Goal: Task Accomplishment & Management: Use online tool/utility

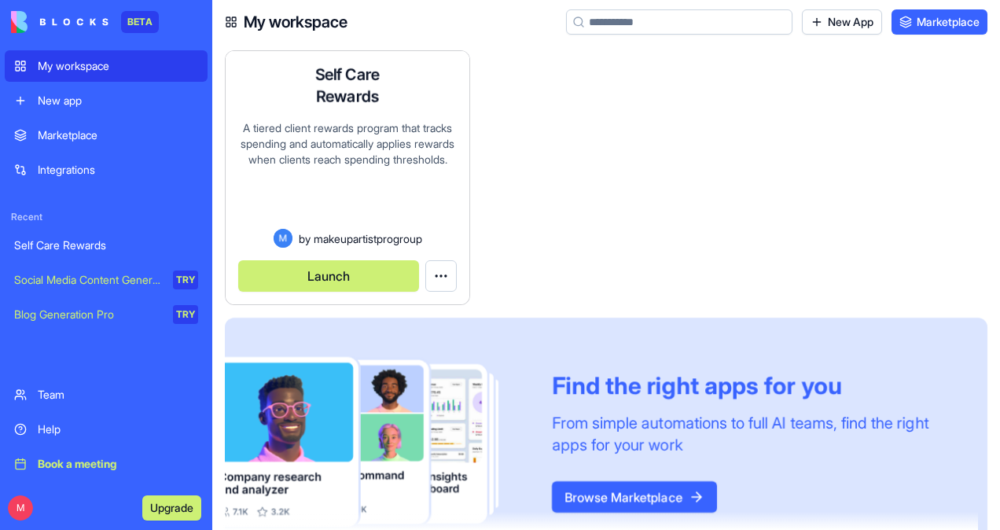
click at [341, 278] on button "Launch" at bounding box center [328, 275] width 181 height 31
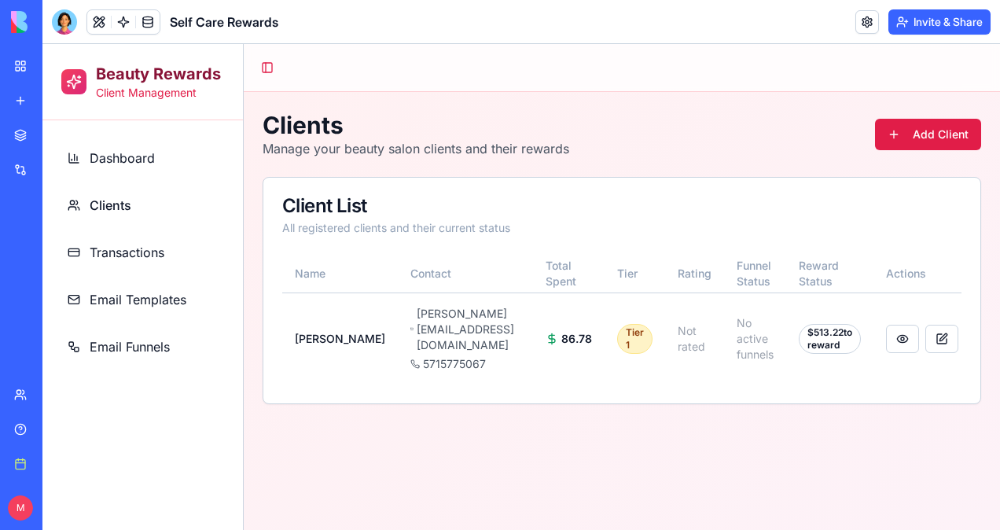
click at [133, 347] on span "Email Funnels" at bounding box center [130, 346] width 80 height 19
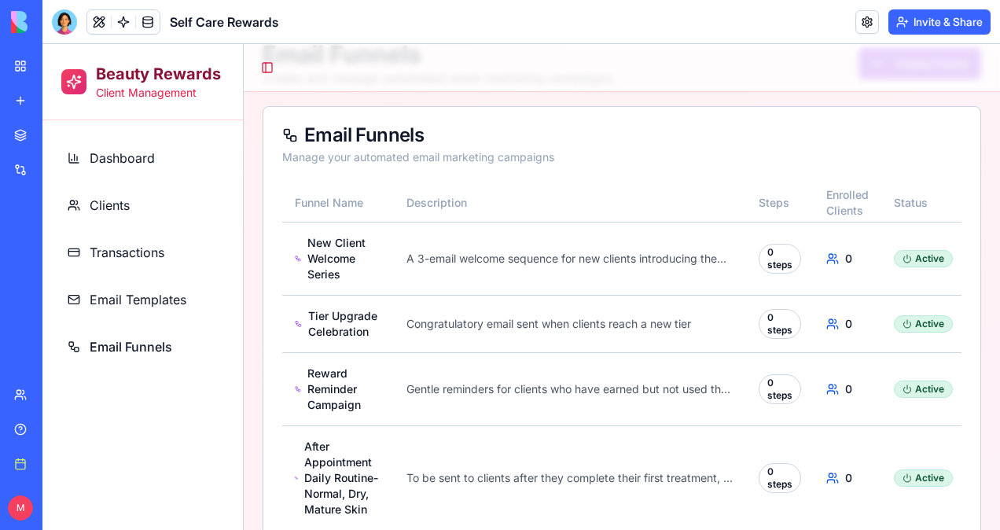
scroll to position [119, 0]
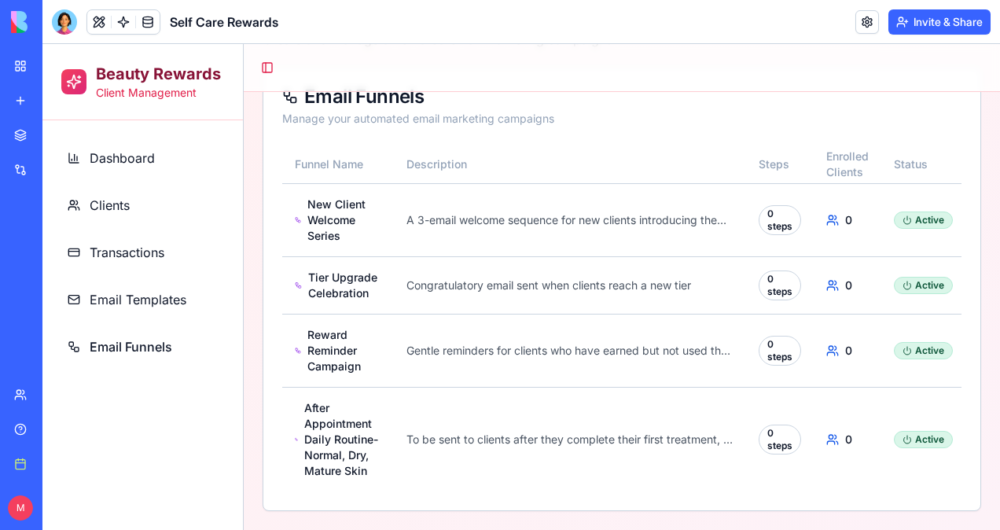
click at [162, 344] on span "Email Funnels" at bounding box center [131, 346] width 83 height 19
click at [94, 24] on button at bounding box center [99, 22] width 24 height 24
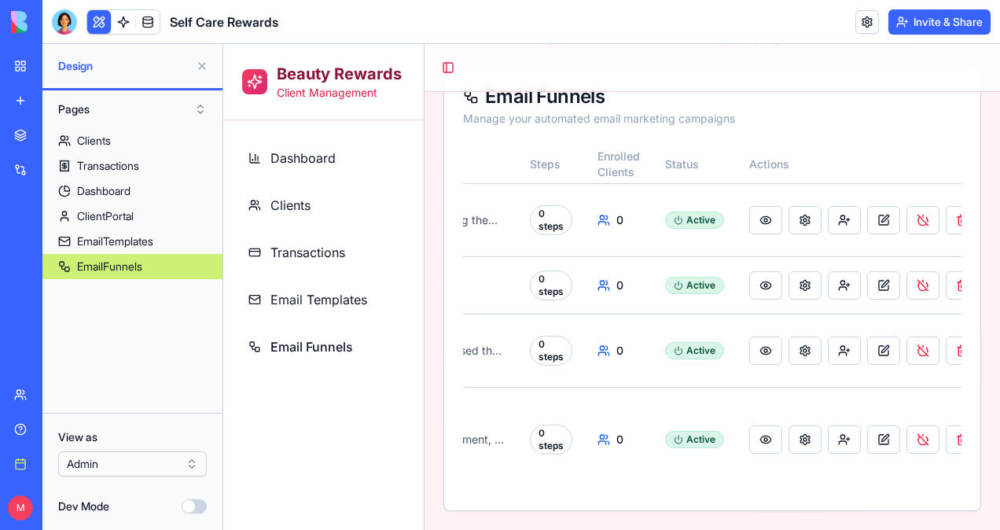
scroll to position [0, 420]
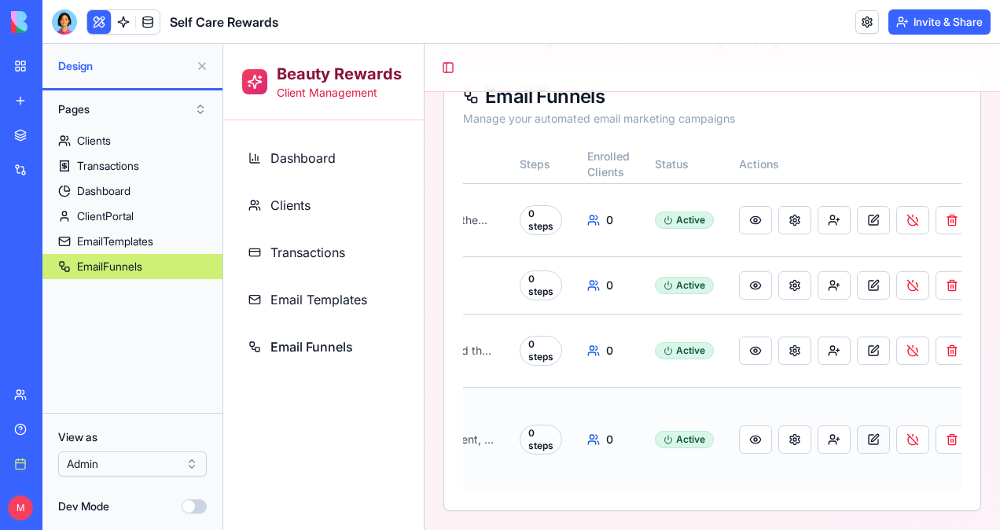
click at [862, 430] on button at bounding box center [873, 439] width 33 height 28
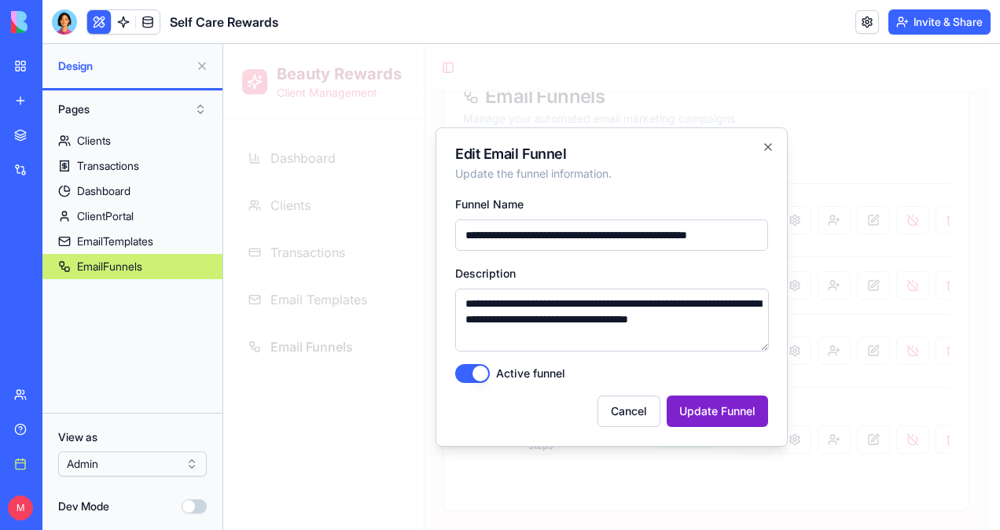
click at [704, 405] on button "Update Funnel" at bounding box center [717, 410] width 101 height 31
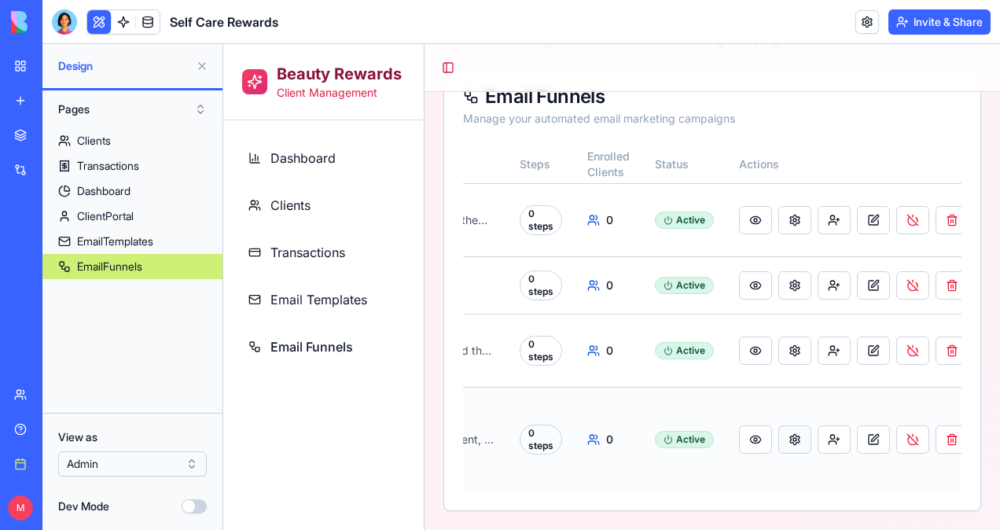
click at [799, 429] on button at bounding box center [794, 439] width 33 height 28
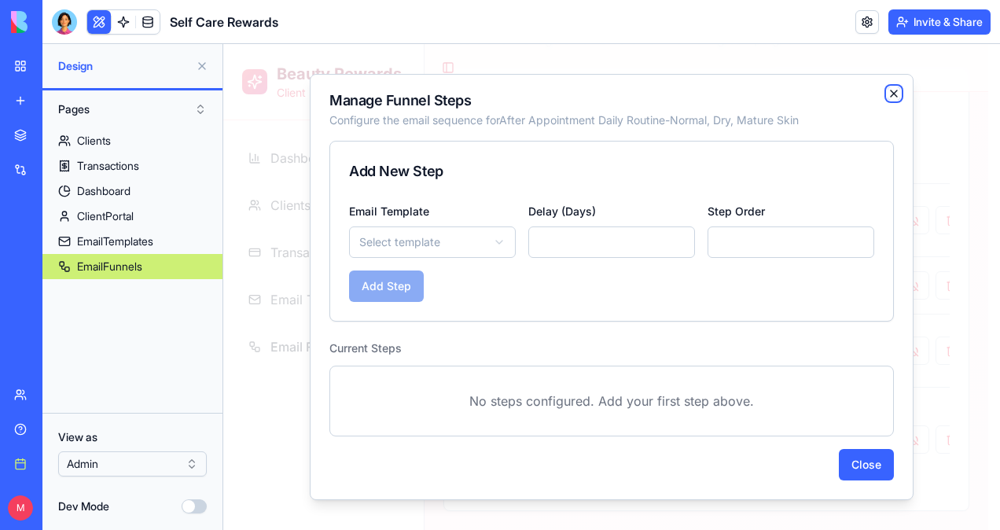
click at [891, 90] on icon "button" at bounding box center [894, 93] width 13 height 13
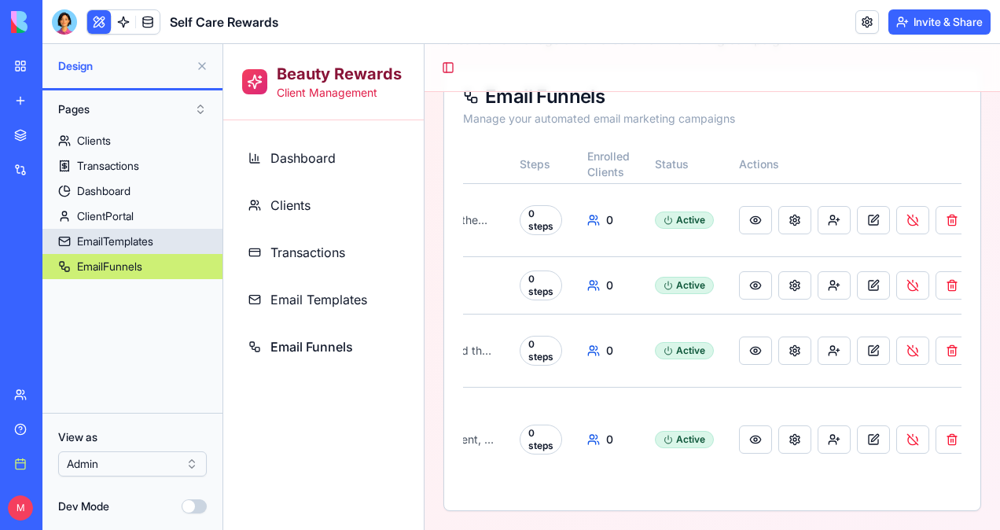
click at [119, 240] on div "EmailTemplates" at bounding box center [115, 241] width 76 height 16
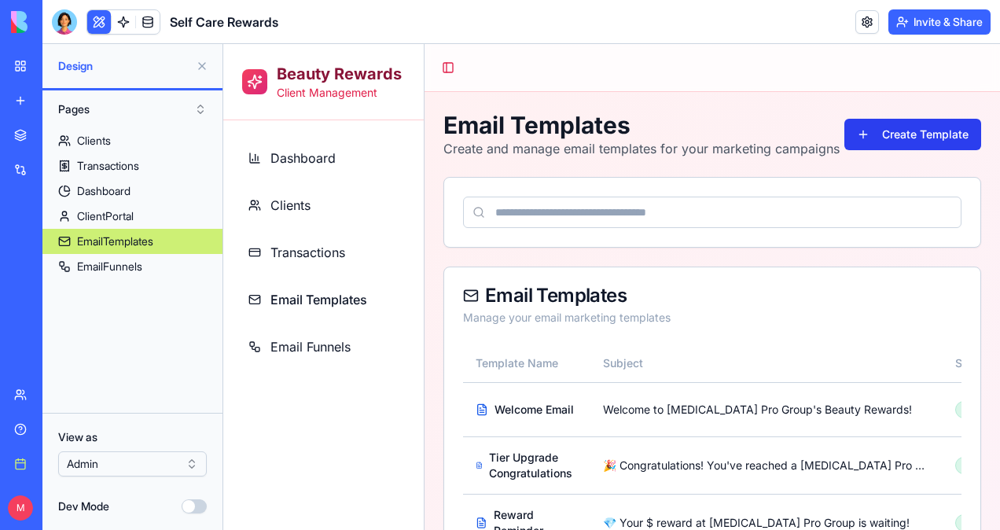
click at [874, 138] on button "Create Template" at bounding box center [912, 134] width 137 height 31
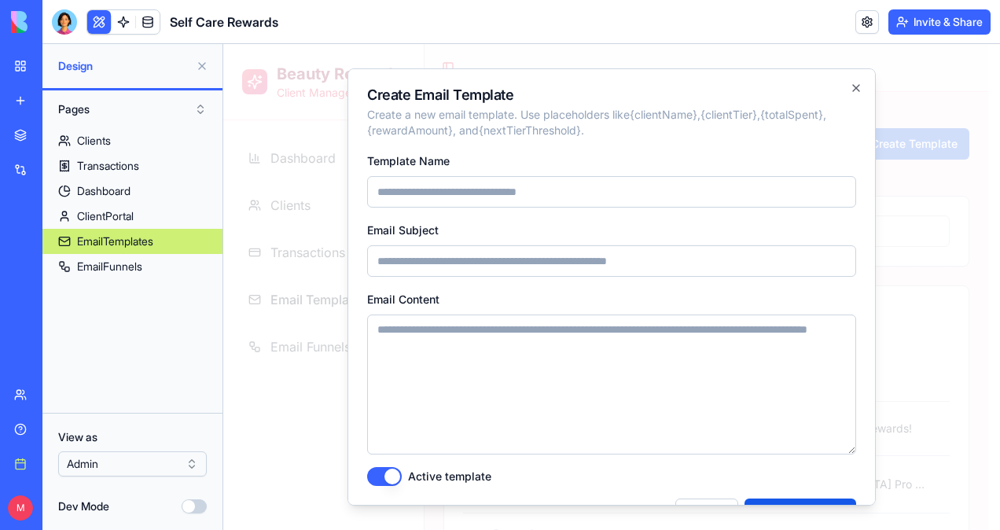
click at [396, 476] on button "Active template" at bounding box center [384, 476] width 35 height 19
click at [450, 193] on input "Template Name" at bounding box center [611, 191] width 489 height 31
drag, startPoint x: 725, startPoint y: 193, endPoint x: 376, endPoint y: 209, distance: 349.4
click at [376, 209] on form "**********" at bounding box center [611, 340] width 489 height 379
type input "**********"
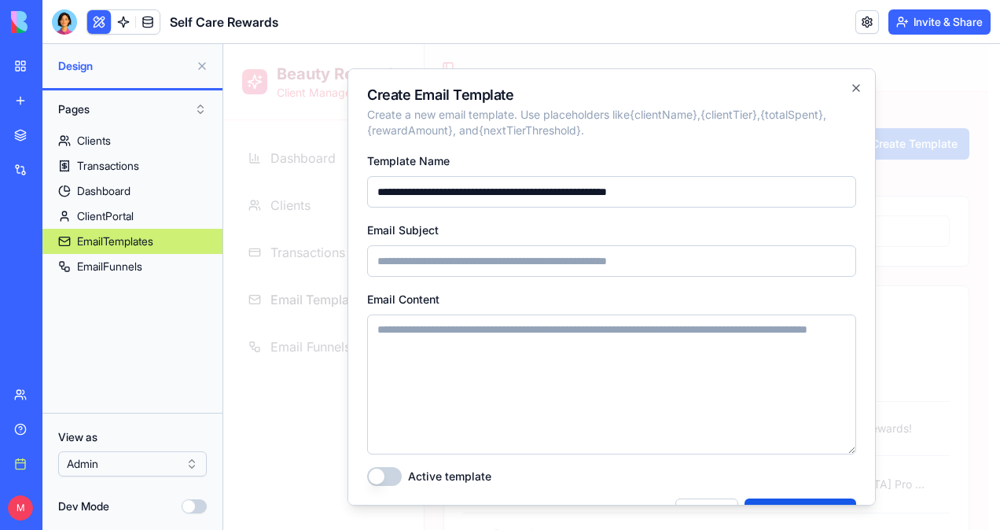
click at [380, 261] on input "Email Subject" at bounding box center [611, 260] width 489 height 31
paste input "**********"
type input "**********"
click at [719, 190] on input "**********" at bounding box center [611, 191] width 489 height 31
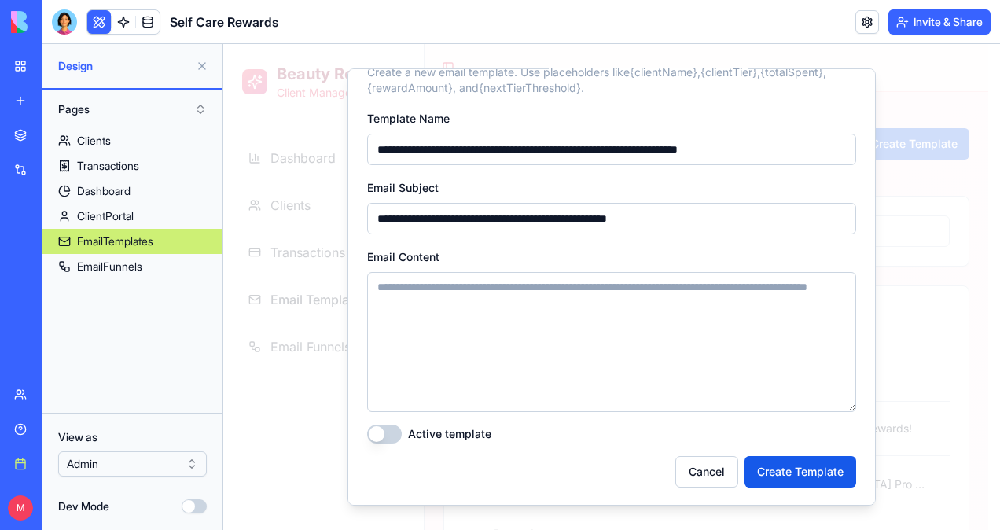
type input "**********"
click at [630, 289] on textarea "Email Content" at bounding box center [611, 342] width 489 height 140
click at [43, 164] on div "Integrations" at bounding box center [48, 170] width 20 height 16
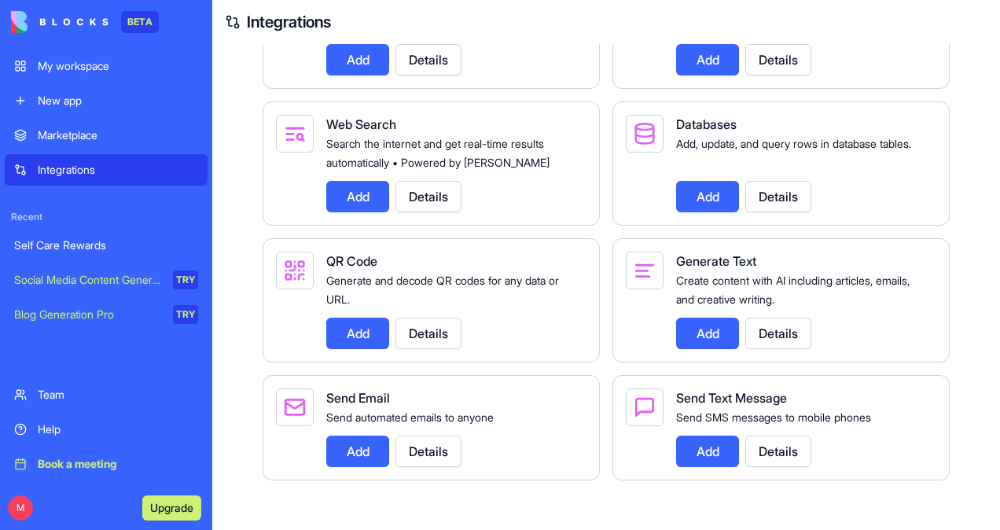
scroll to position [1953, 0]
click at [417, 445] on button "Details" at bounding box center [428, 450] width 66 height 31
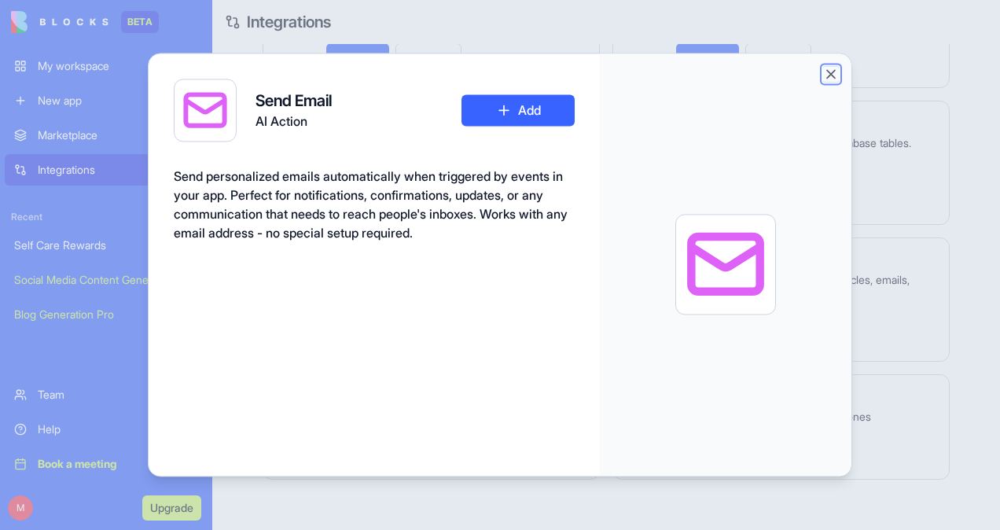
click at [832, 75] on button "Close" at bounding box center [831, 74] width 16 height 16
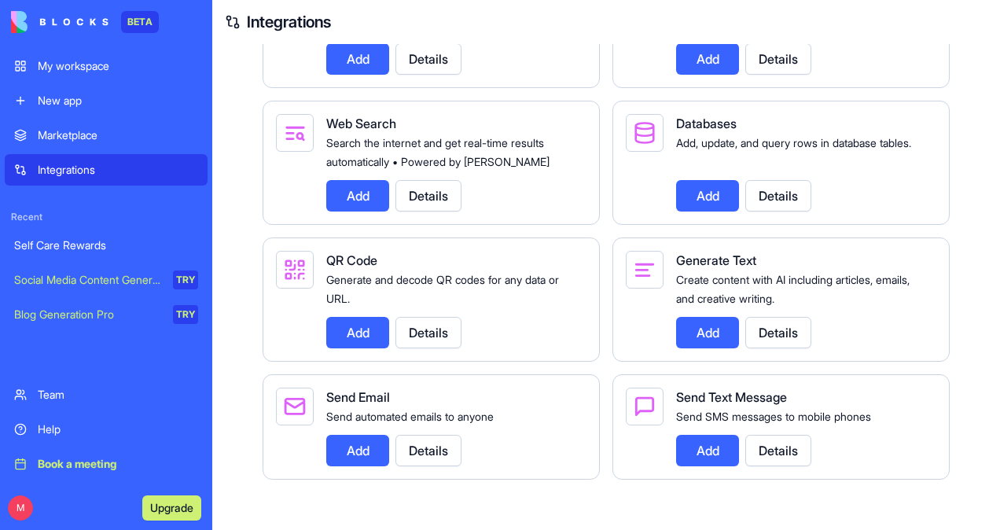
click at [49, 424] on div "Help" at bounding box center [118, 429] width 160 height 16
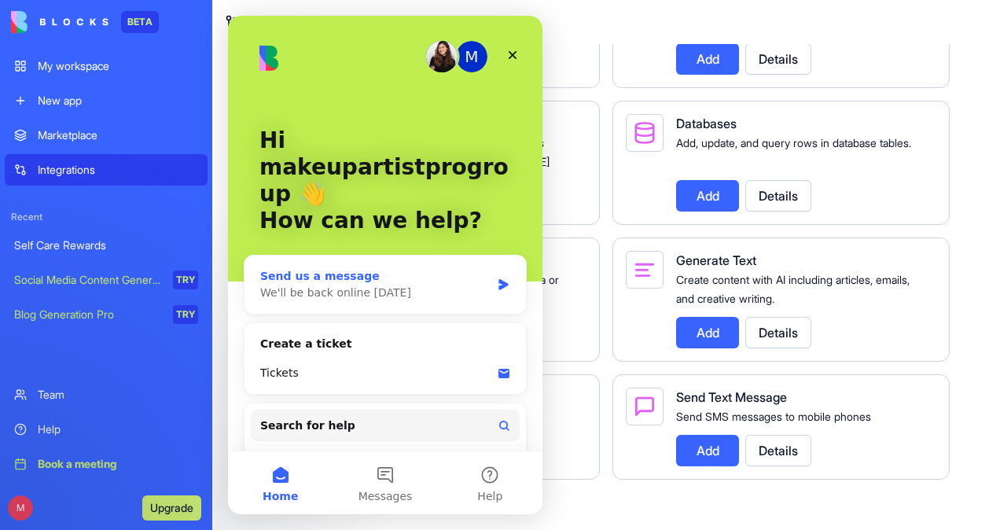
scroll to position [39, 0]
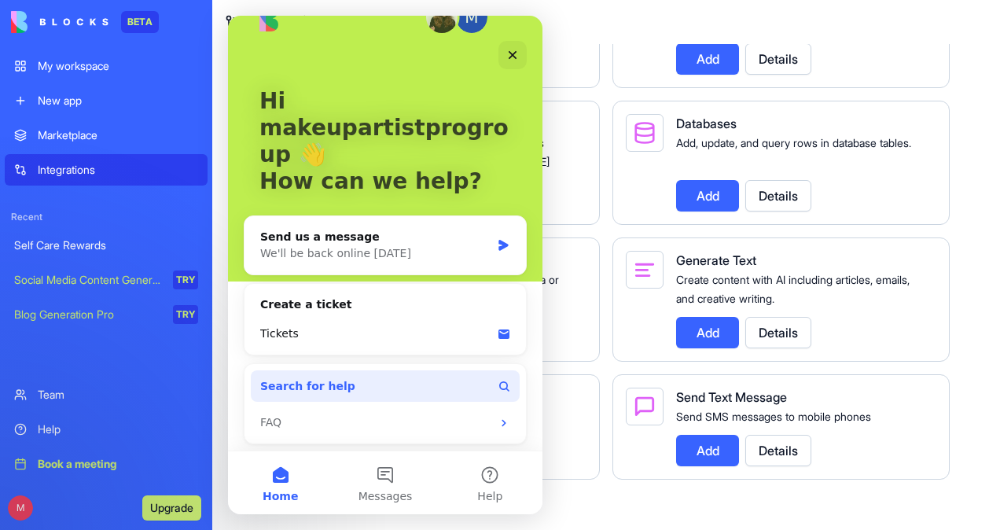
click at [293, 382] on span "Search for help" at bounding box center [307, 386] width 95 height 17
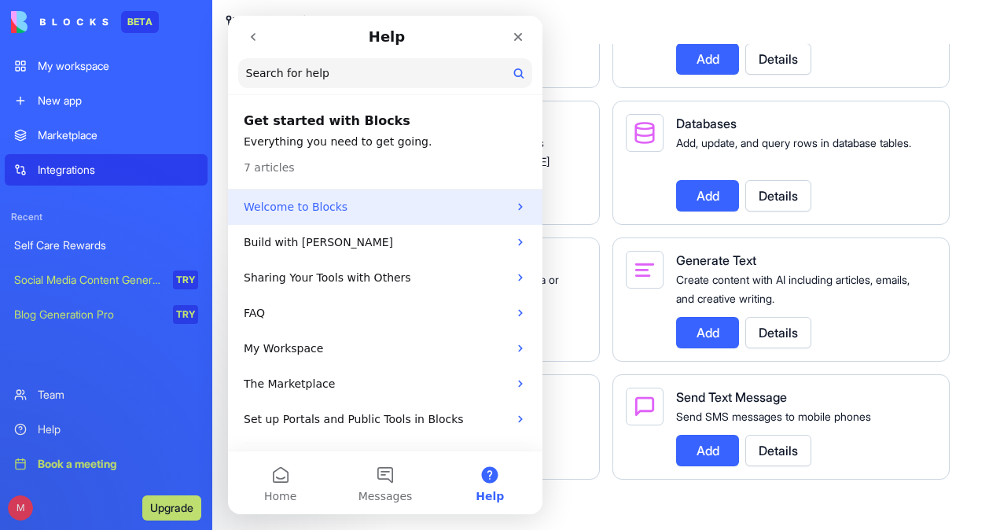
click at [341, 209] on p "Welcome to Blocks" at bounding box center [376, 207] width 264 height 17
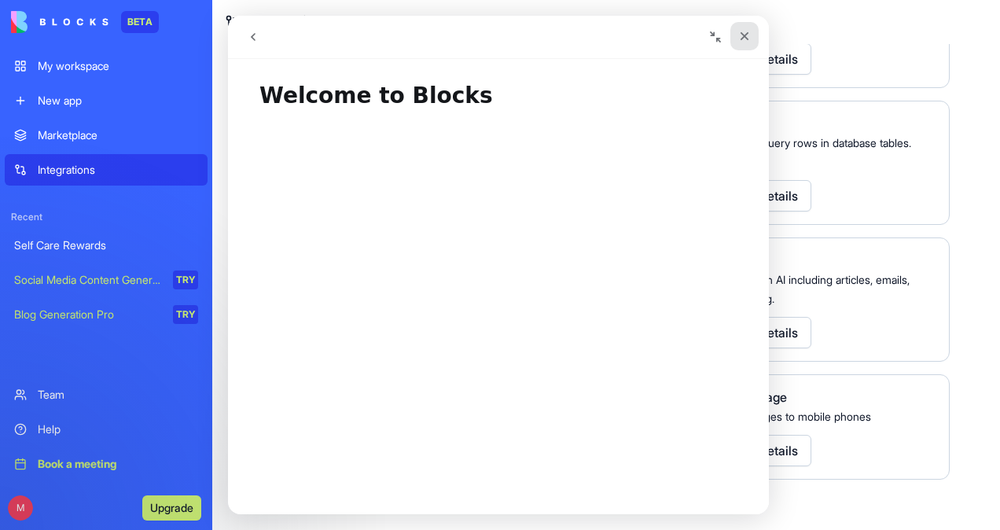
click at [741, 31] on icon "Close" at bounding box center [744, 36] width 13 height 13
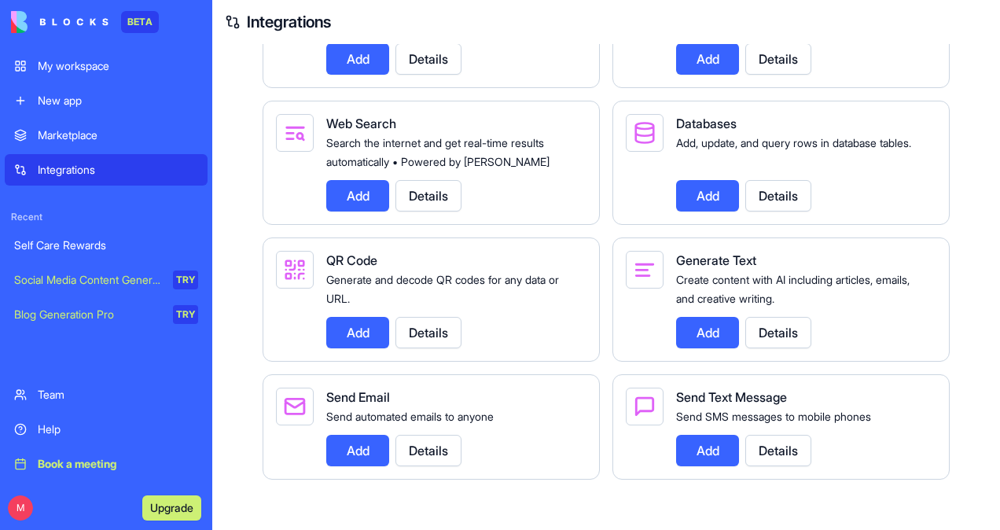
click at [53, 22] on img at bounding box center [59, 22] width 97 height 22
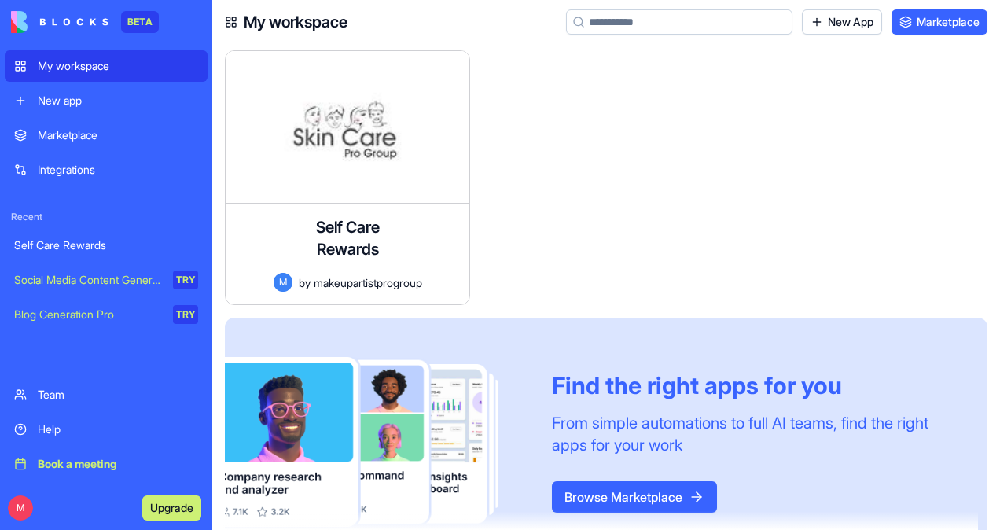
scroll to position [55, 0]
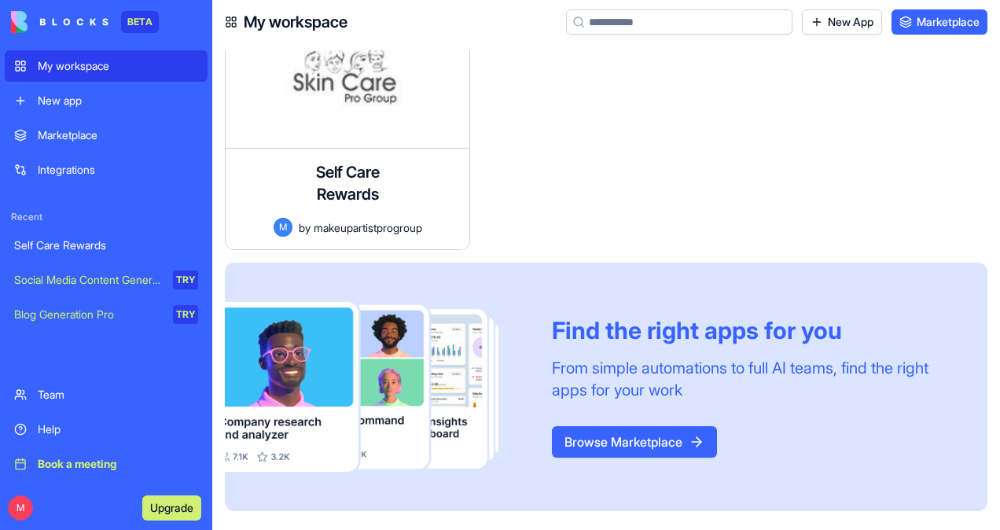
click at [55, 431] on div "Help" at bounding box center [118, 429] width 160 height 16
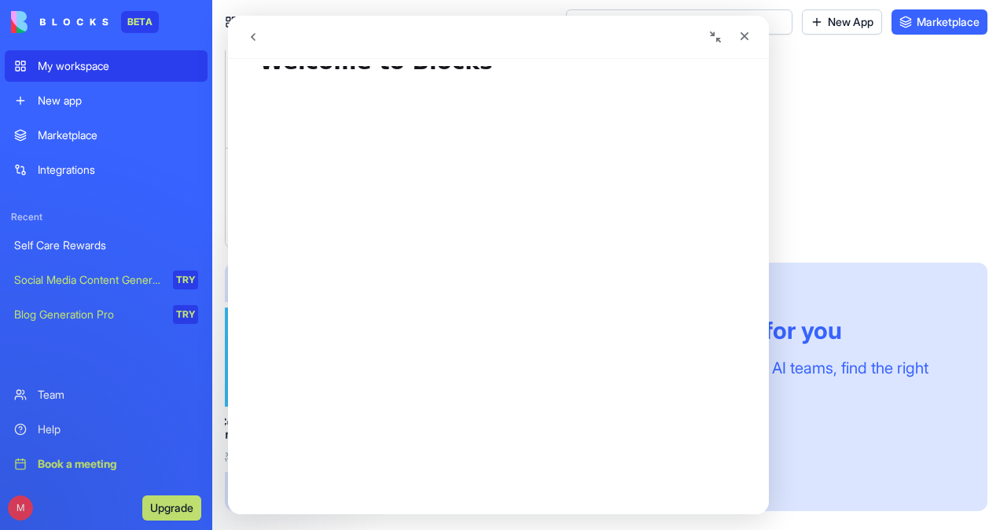
scroll to position [0, 0]
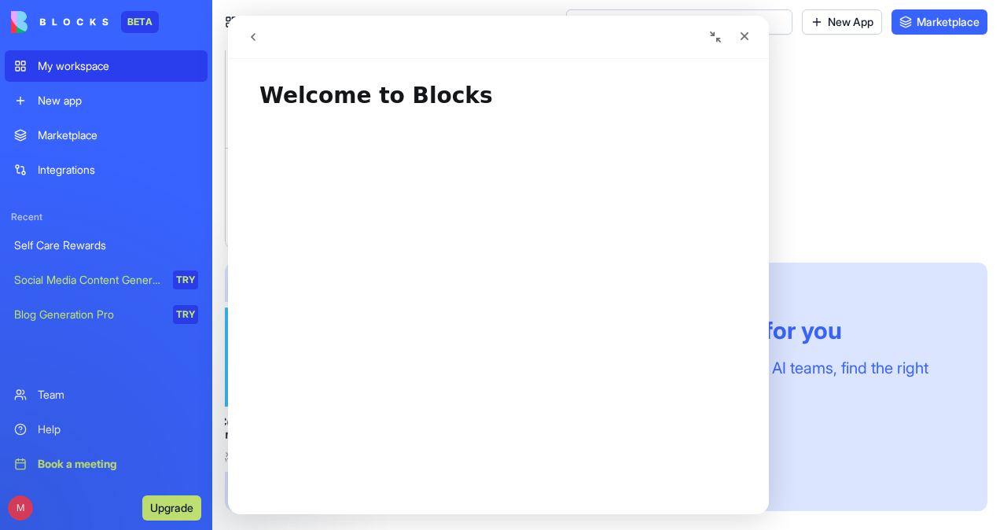
click at [53, 428] on div "Help" at bounding box center [118, 429] width 160 height 16
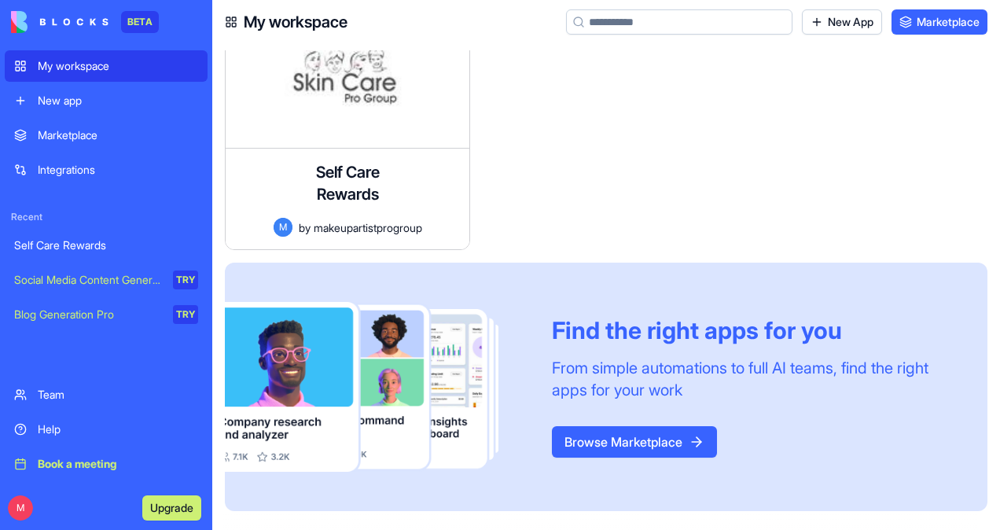
click at [53, 424] on div "Help" at bounding box center [118, 429] width 160 height 16
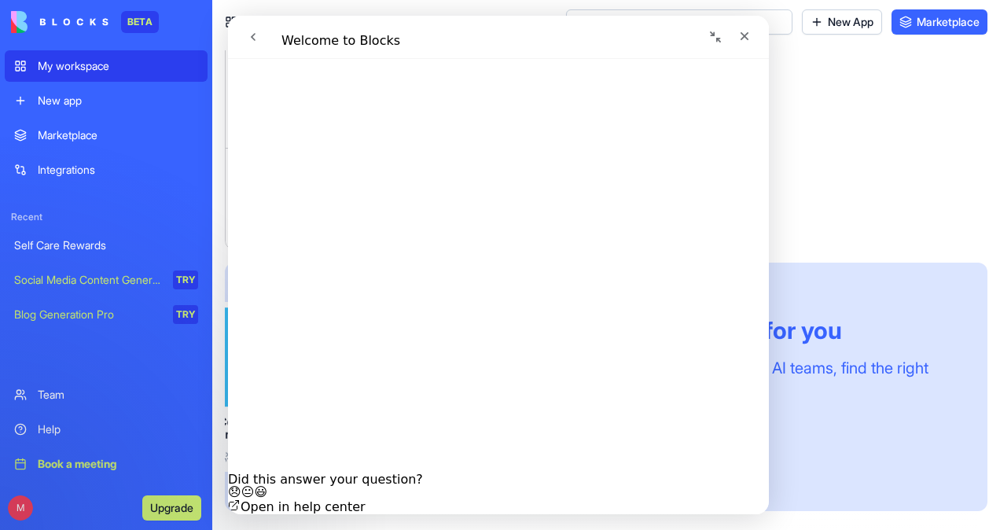
scroll to position [944, 0]
click at [741, 30] on icon "Close" at bounding box center [744, 36] width 13 height 13
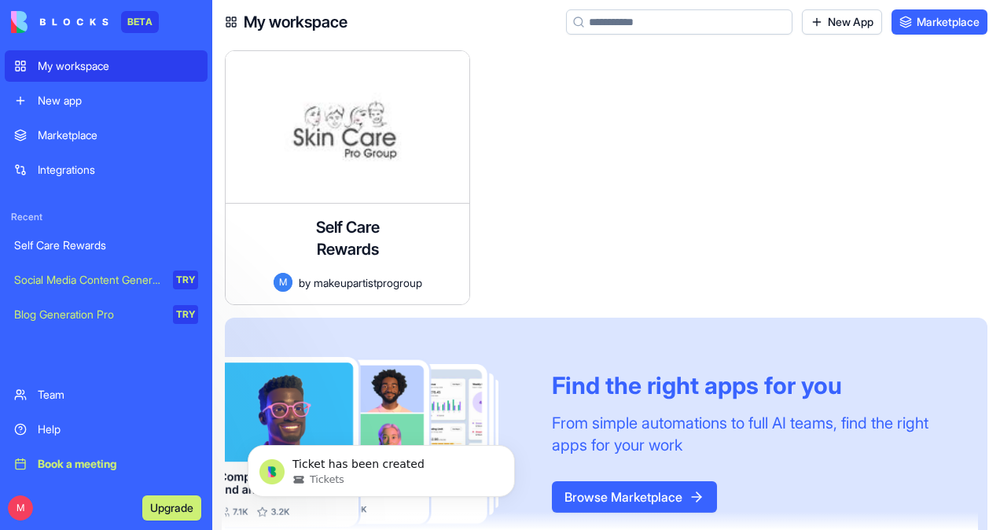
scroll to position [0, 0]
